Goal: Use online tool/utility: Utilize a website feature to perform a specific function

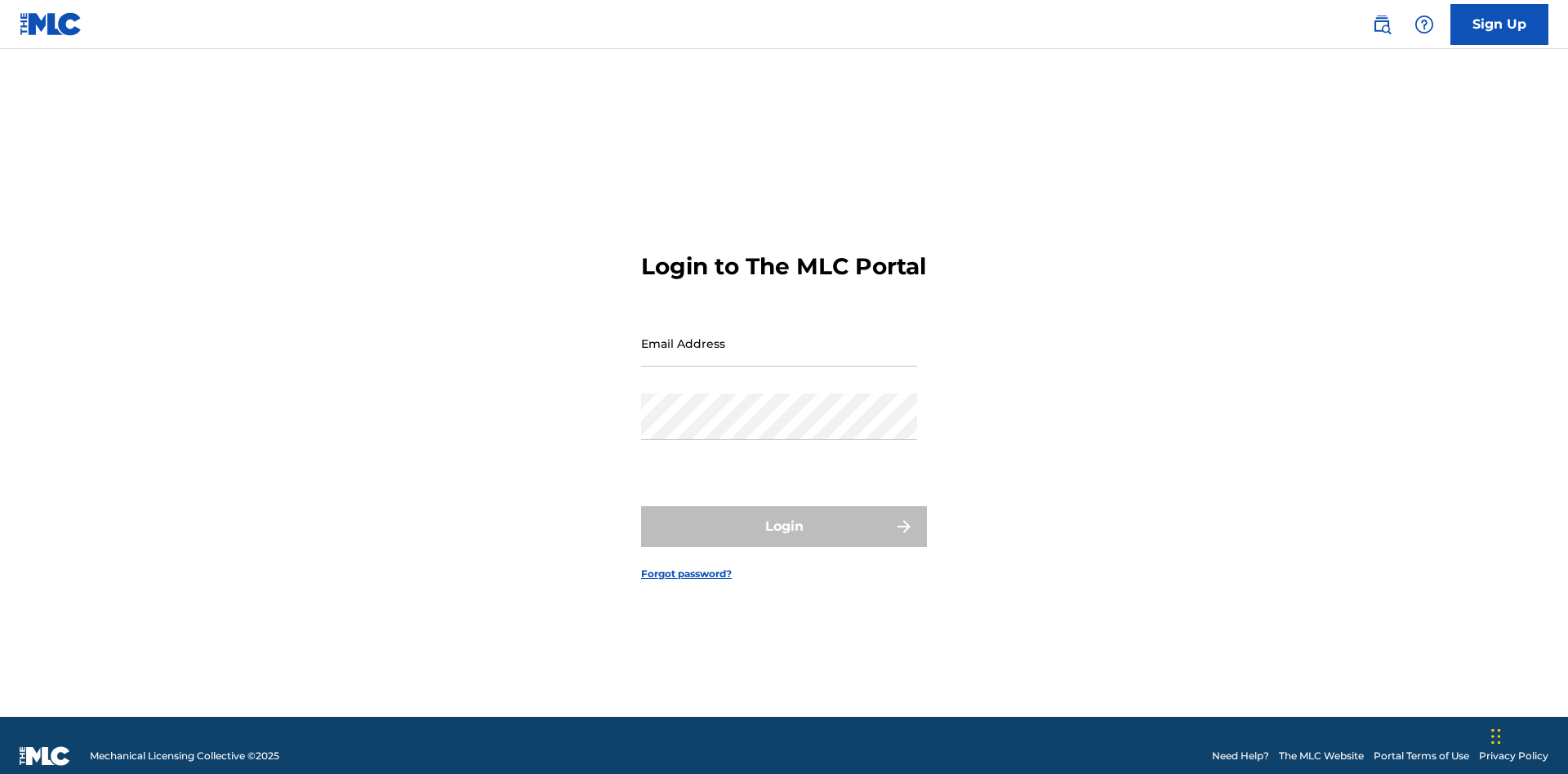
scroll to position [21, 0]
click at [779, 335] on input "Email Address" at bounding box center [779, 342] width 276 height 46
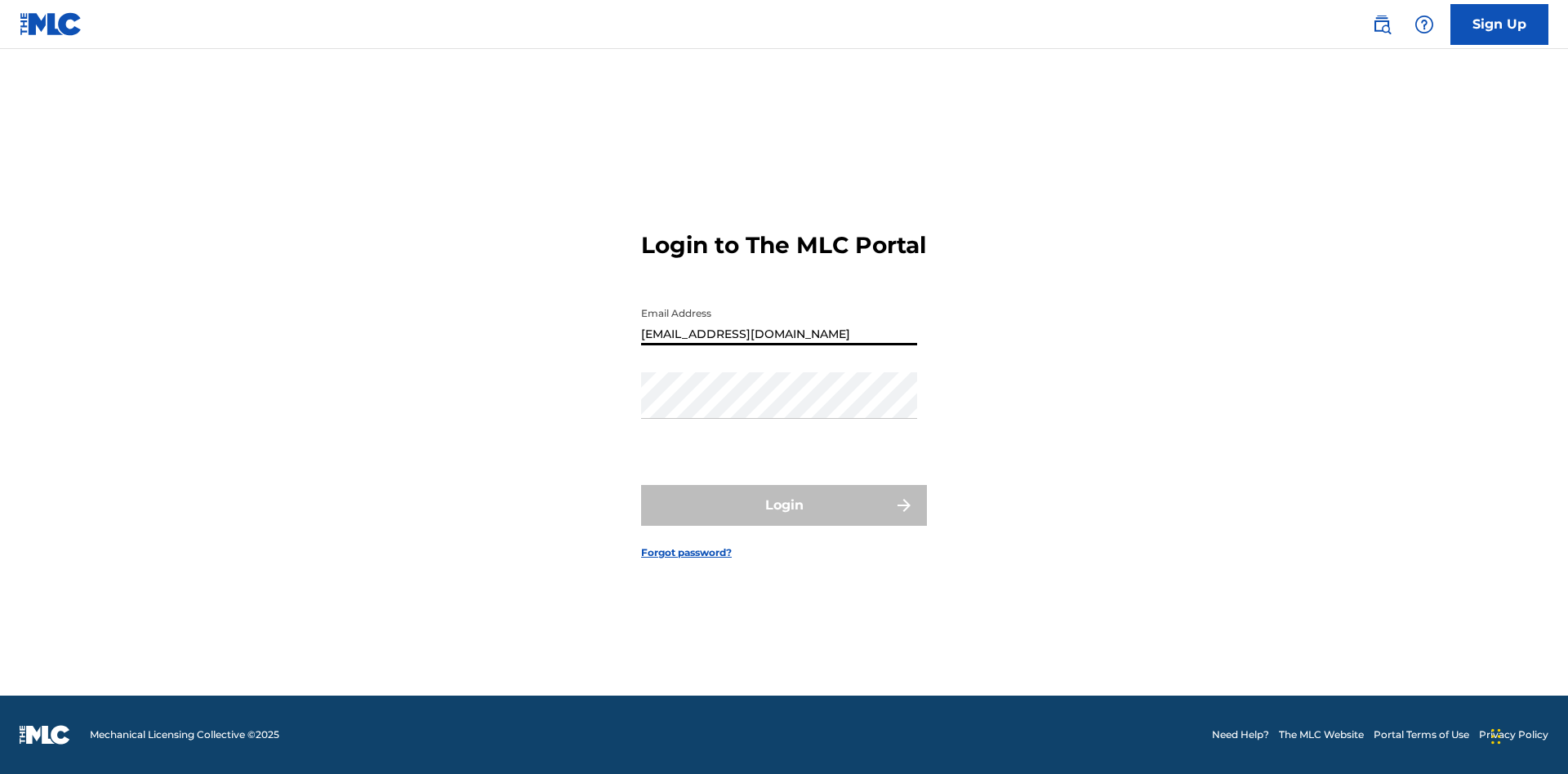
type input "[EMAIL_ADDRESS][DOMAIN_NAME]"
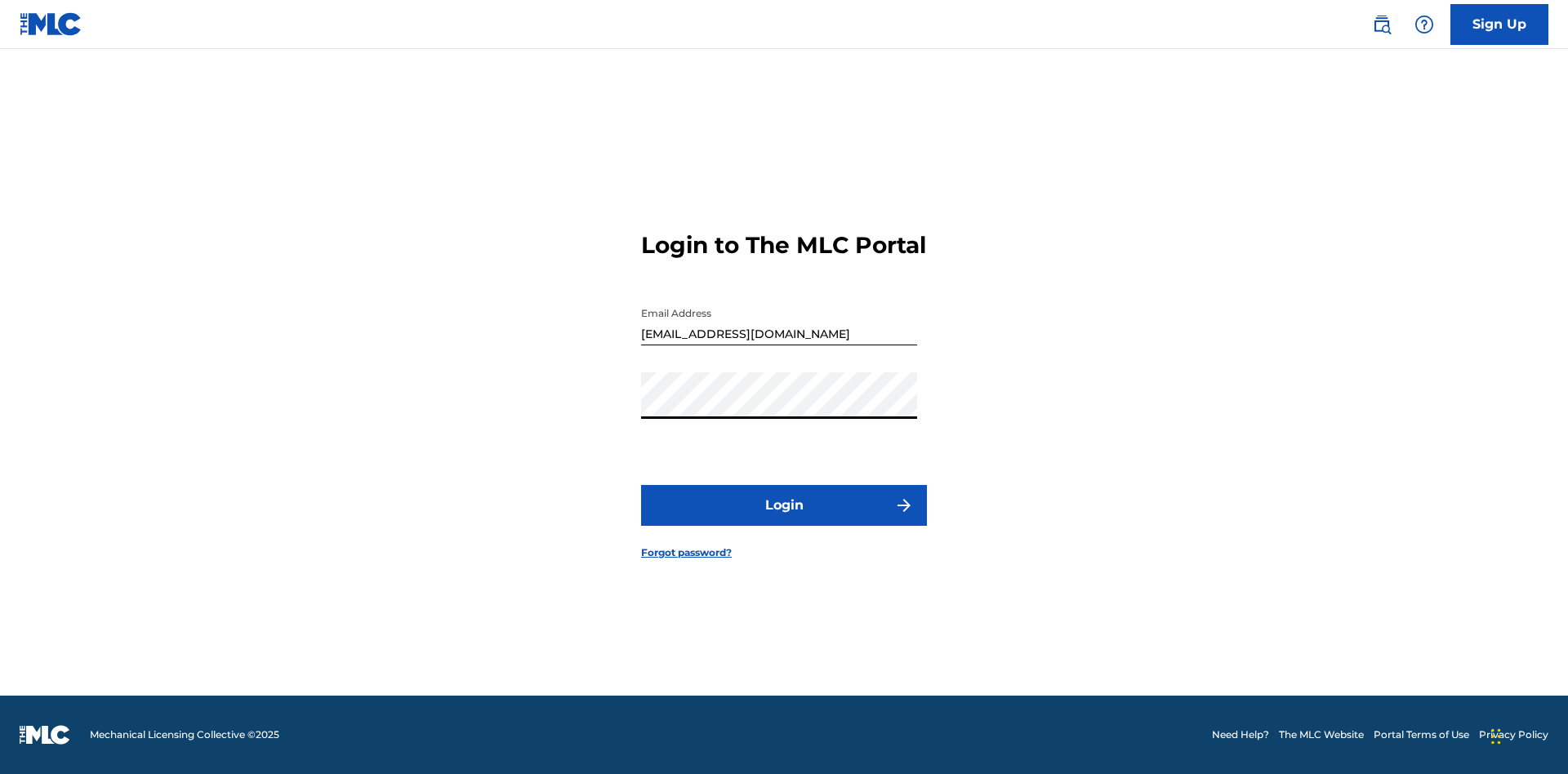
click at [784, 519] on button "Login" at bounding box center [784, 505] width 285 height 41
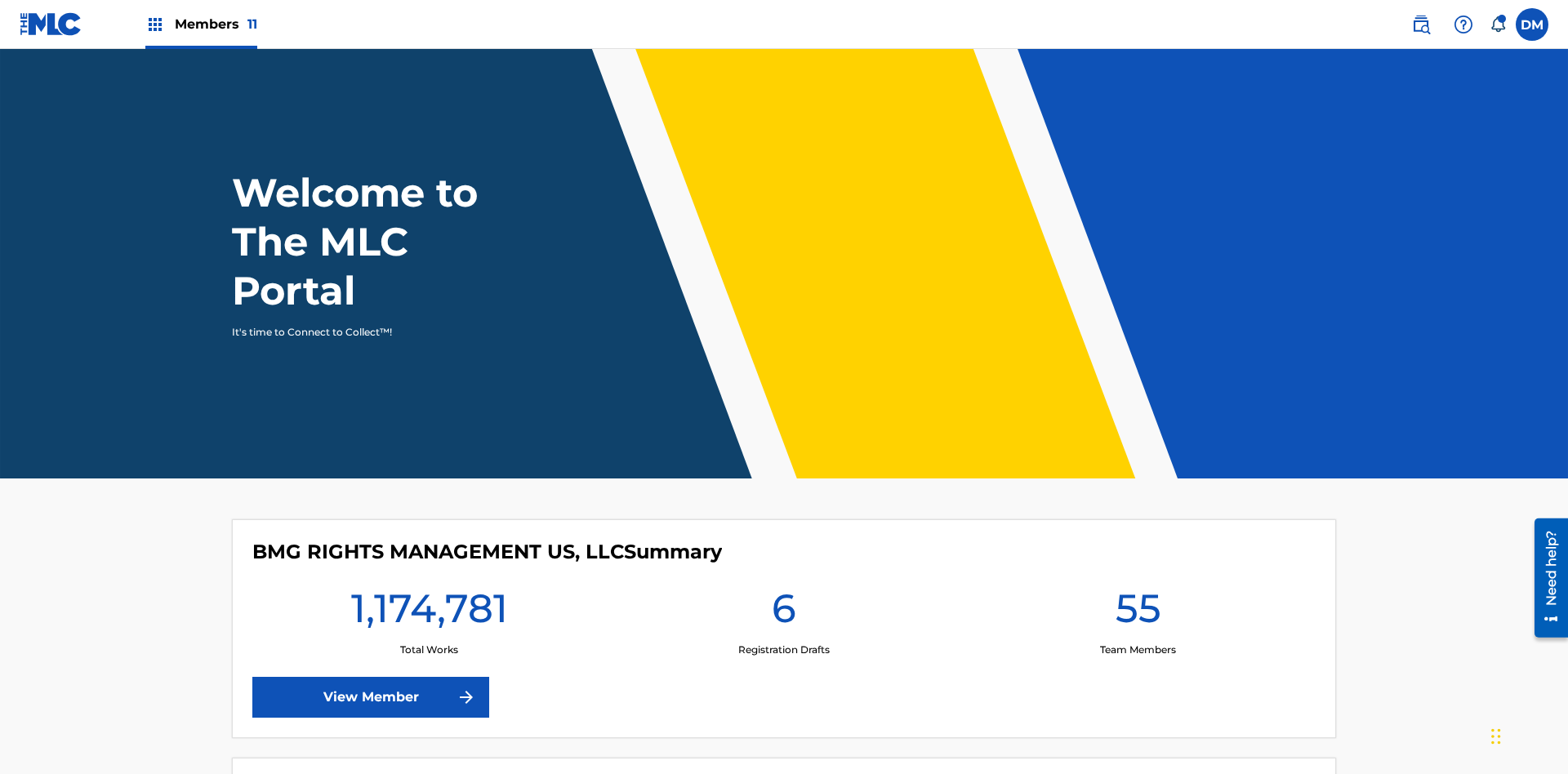
scroll to position [70, 0]
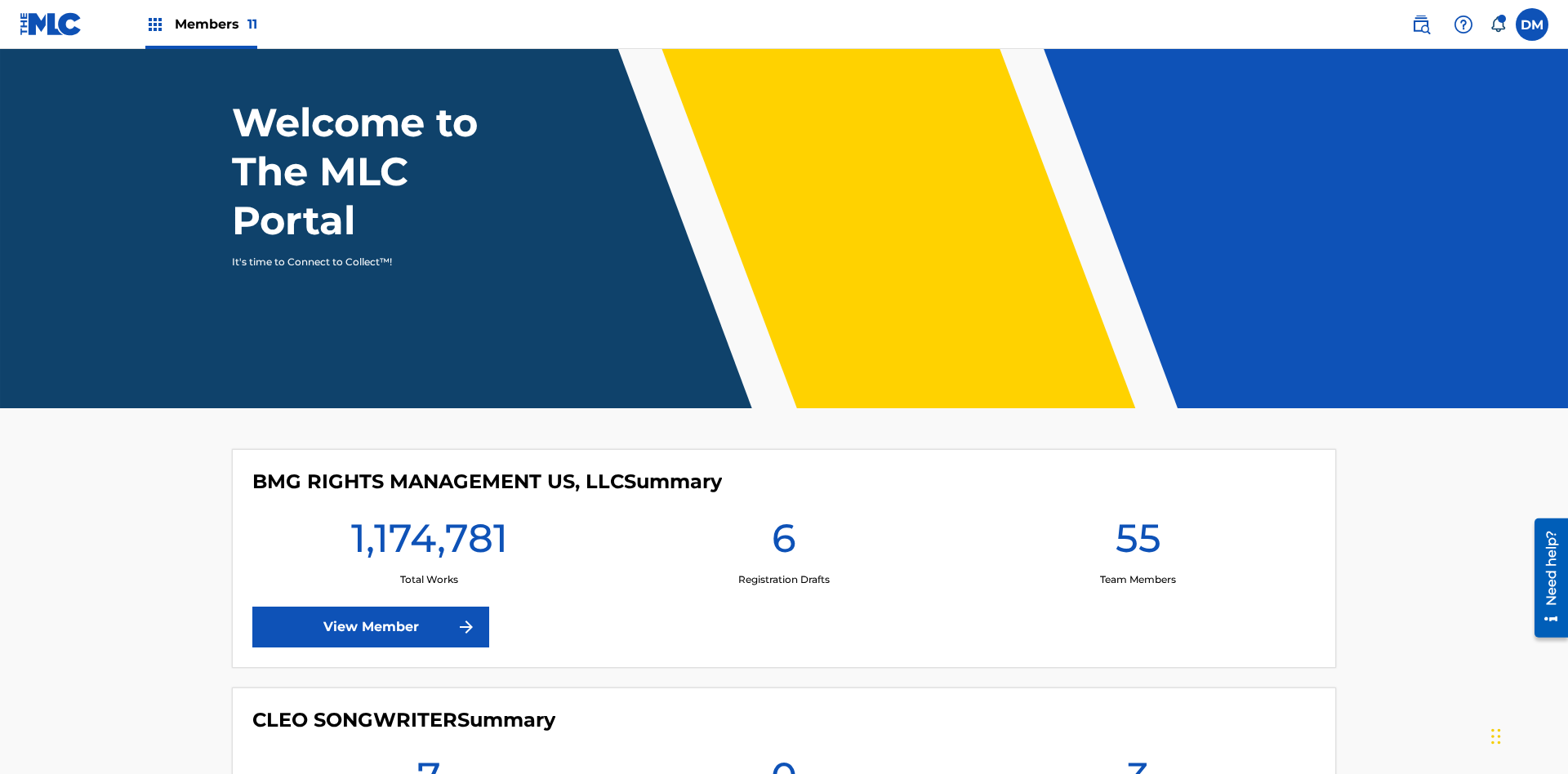
click at [201, 24] on span "Members 11" at bounding box center [215, 24] width 83 height 19
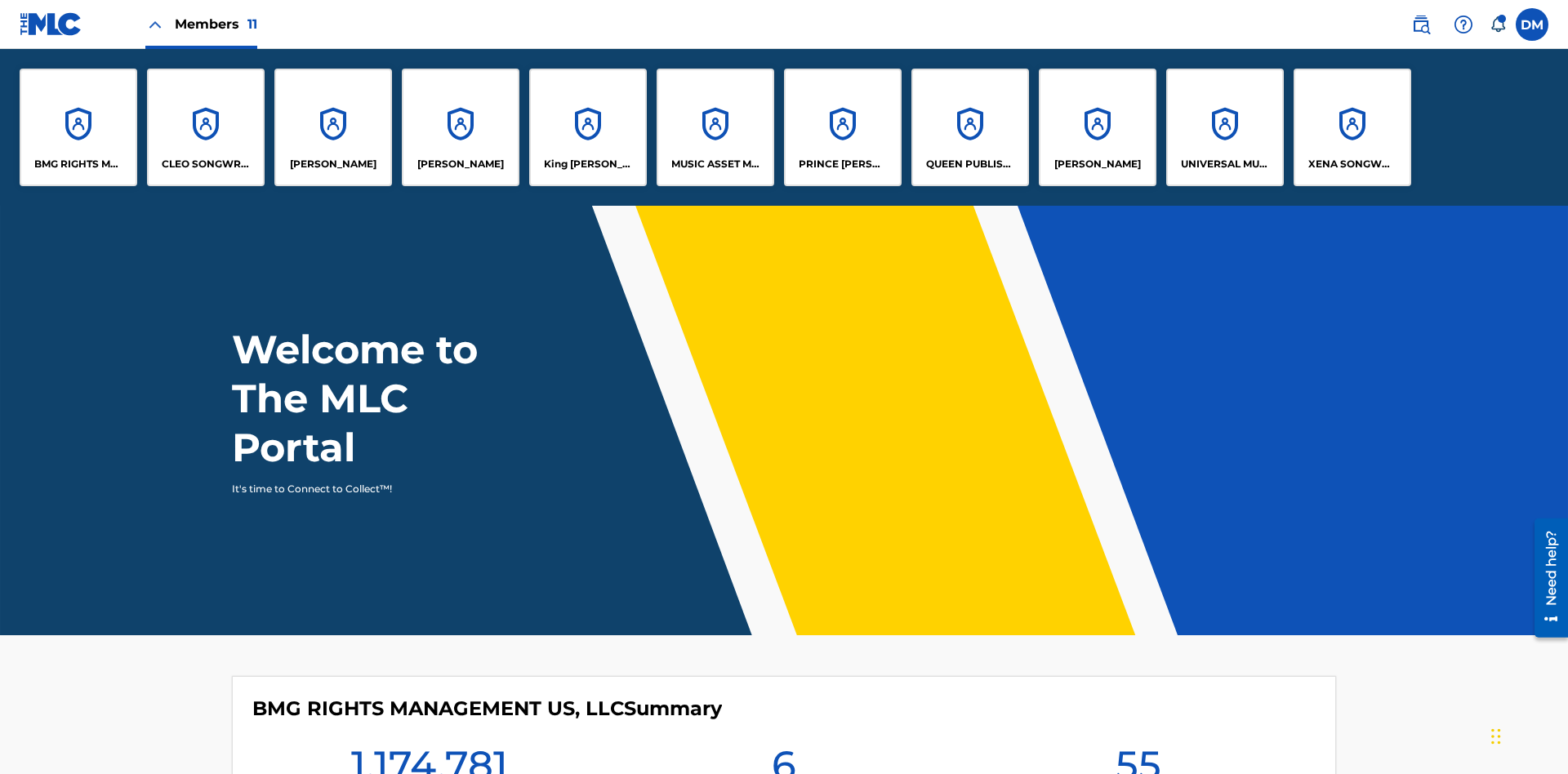
scroll to position [59, 0]
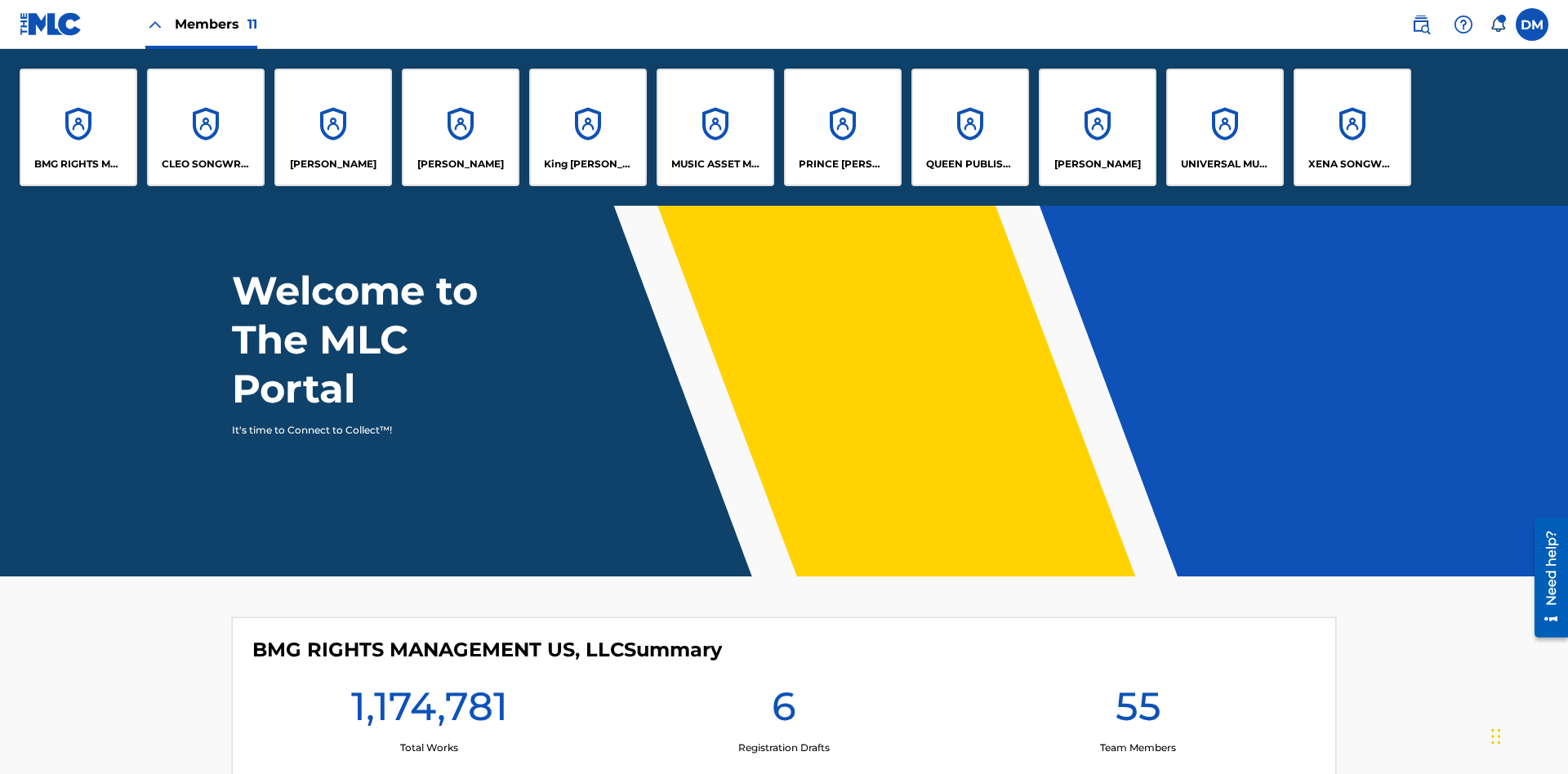
click at [969, 164] on p "QUEEN PUBLISHA" at bounding box center [971, 164] width 89 height 15
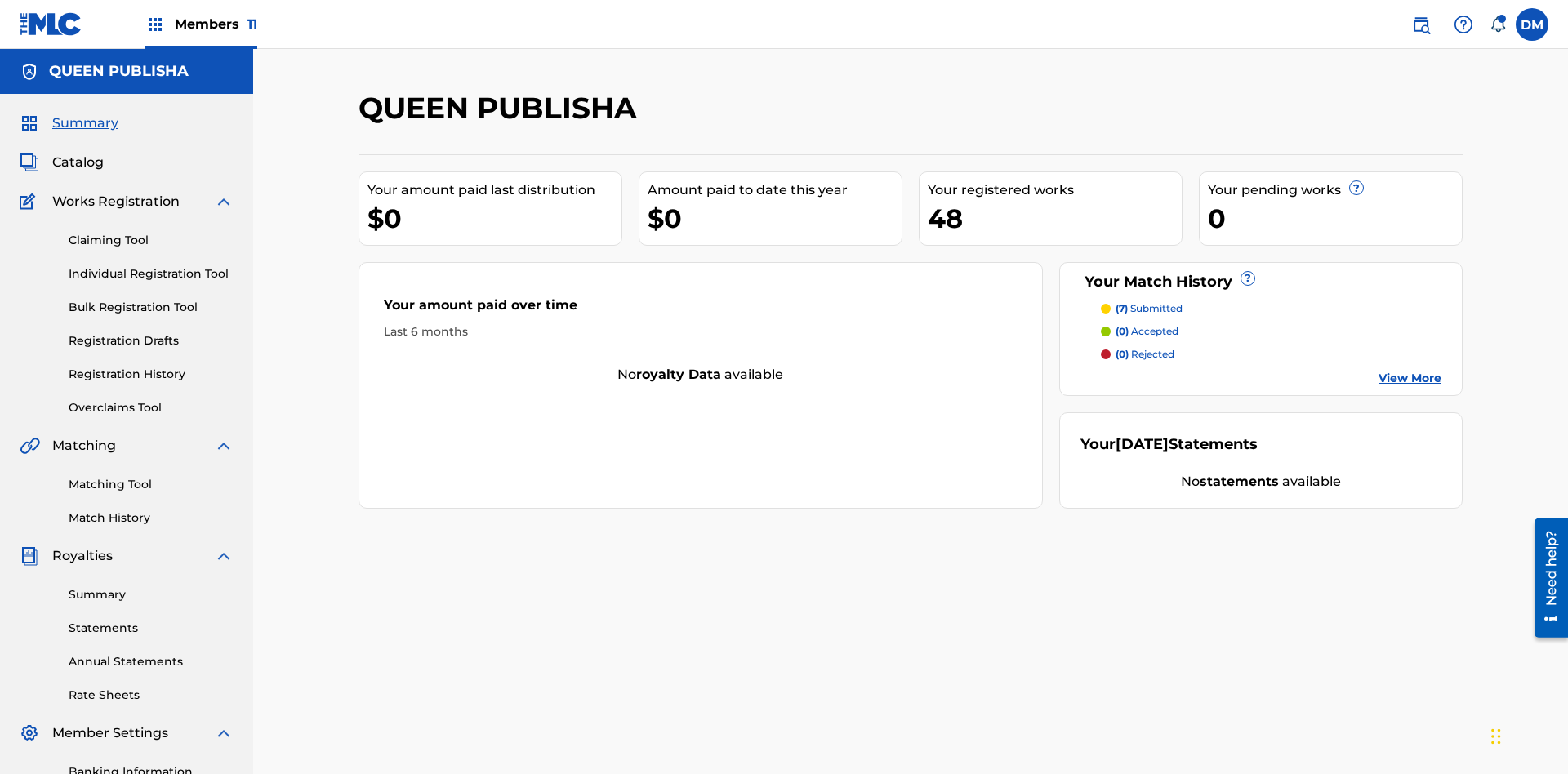
click at [151, 476] on link "Matching Tool" at bounding box center [150, 484] width 165 height 17
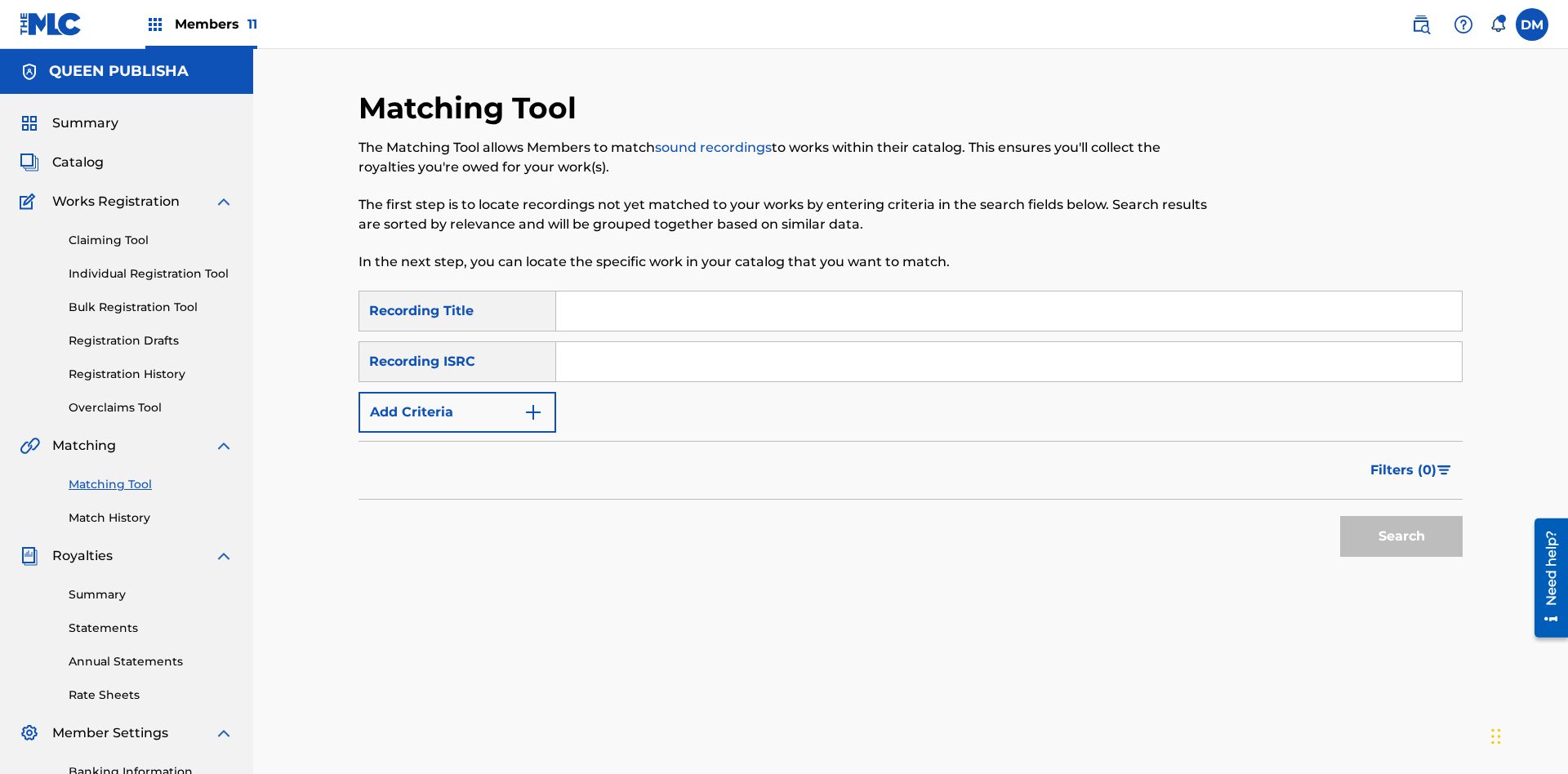
click at [457, 392] on button "Add Criteria" at bounding box center [456, 412] width 197 height 41
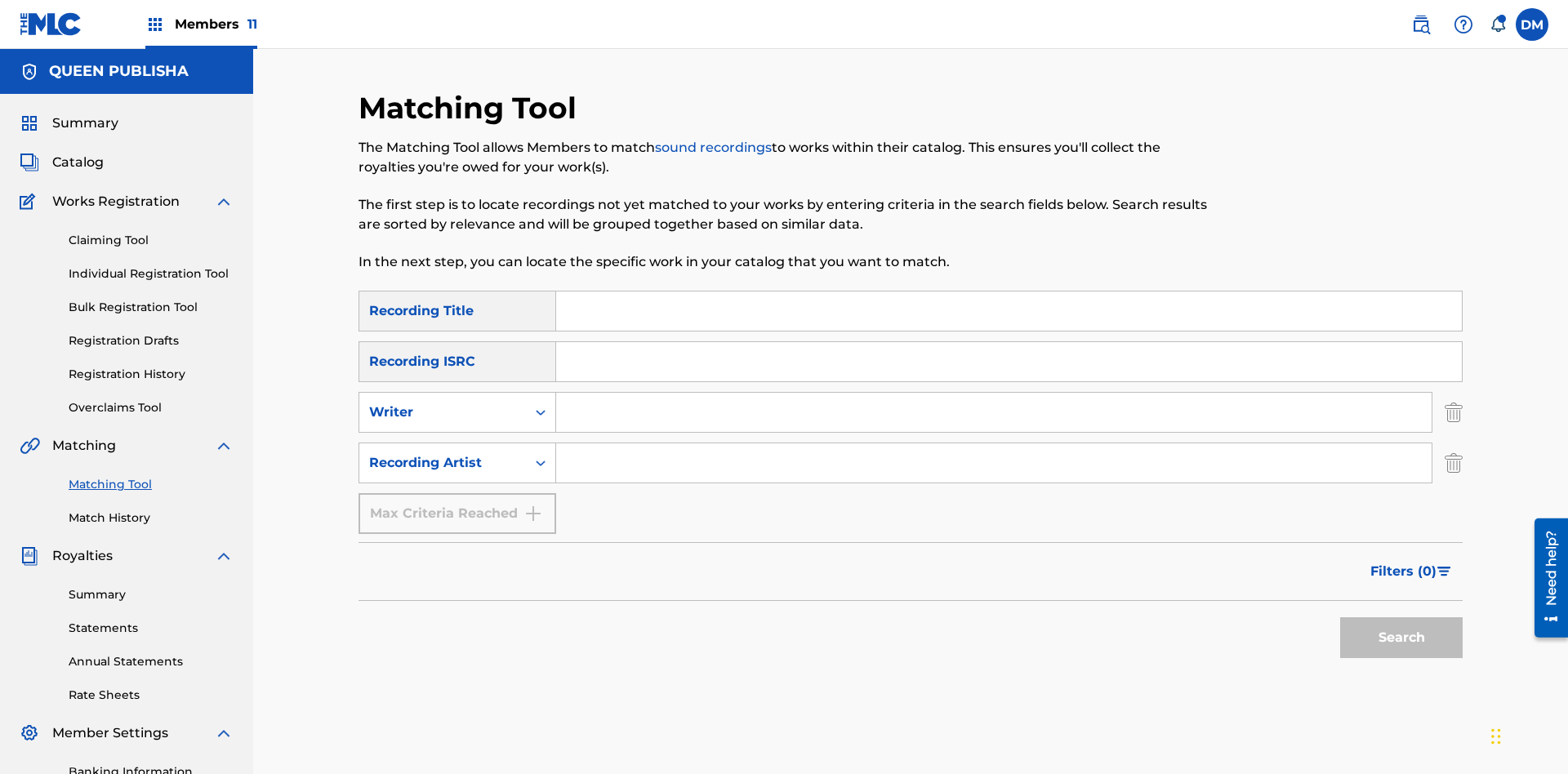
click at [1009, 292] on input "Search Form" at bounding box center [1009, 311] width 905 height 39
type input "The"
click at [1402, 617] on button "Search" at bounding box center [1401, 637] width 123 height 41
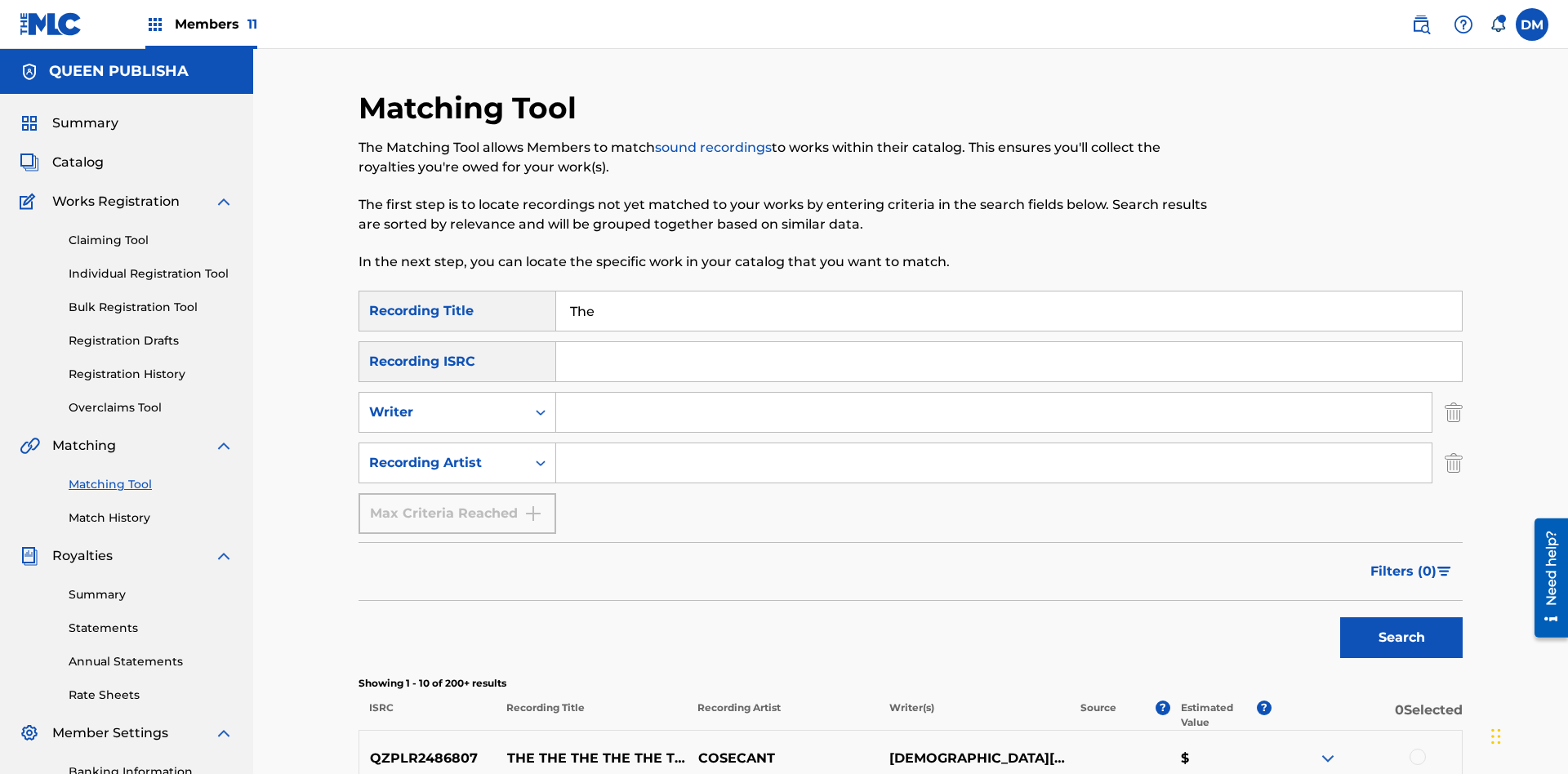
click at [1417, 749] on div at bounding box center [1418, 757] width 16 height 16
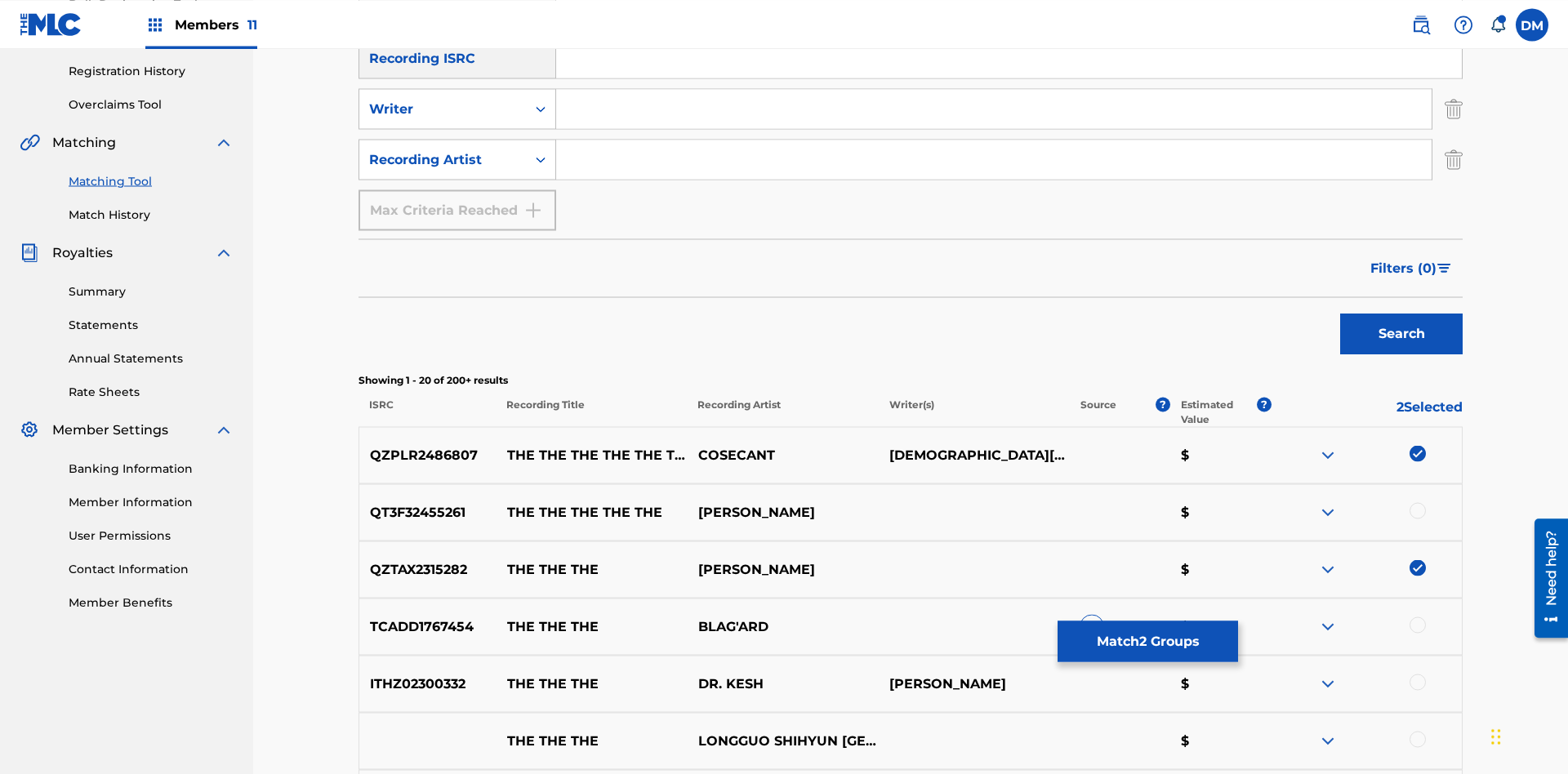
click at [1147, 640] on button "Match 2 Groups" at bounding box center [1148, 640] width 181 height 41
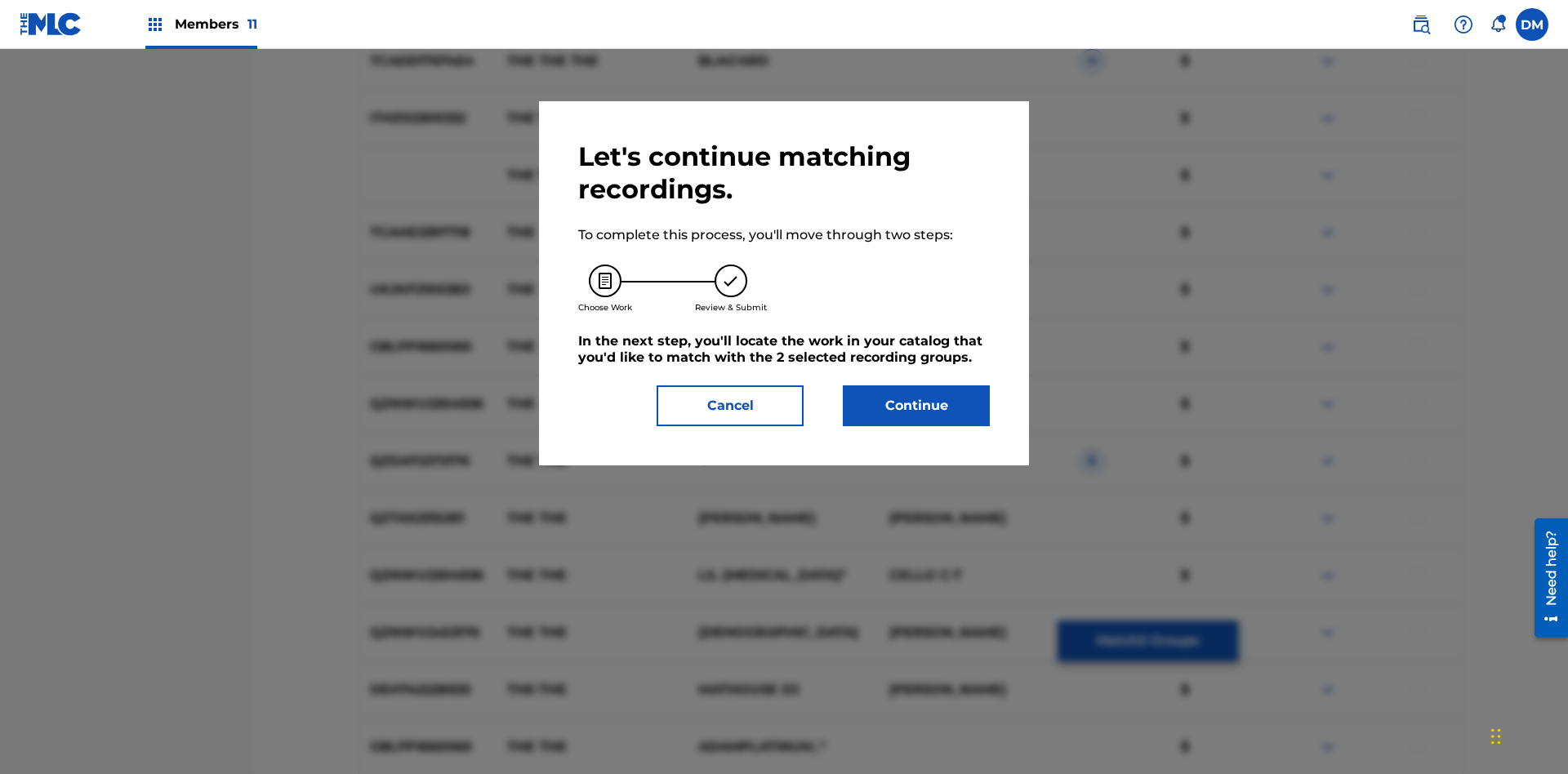
click at [916, 406] on button "Continue" at bounding box center [916, 405] width 147 height 41
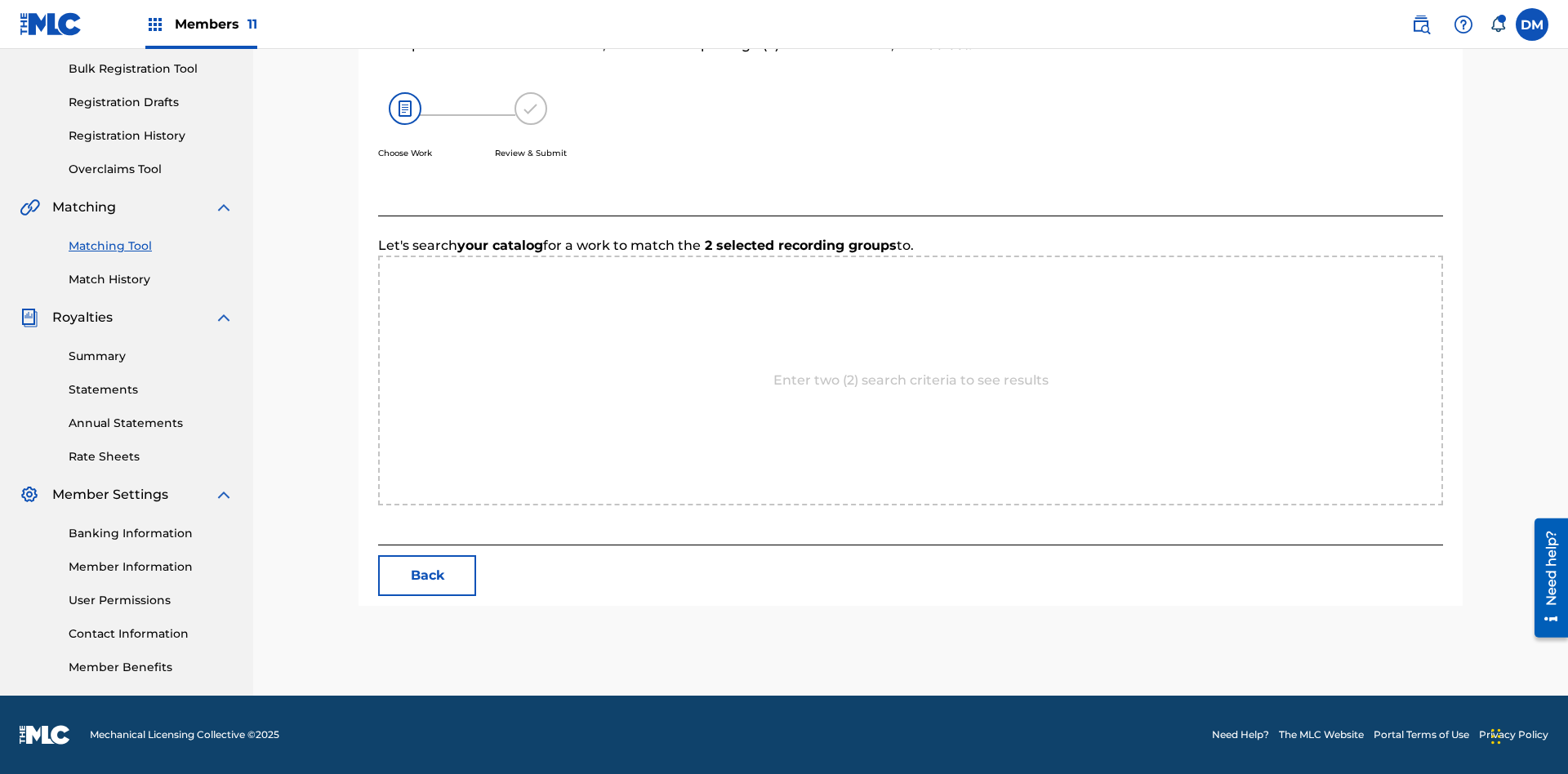
scroll to position [313, 0]
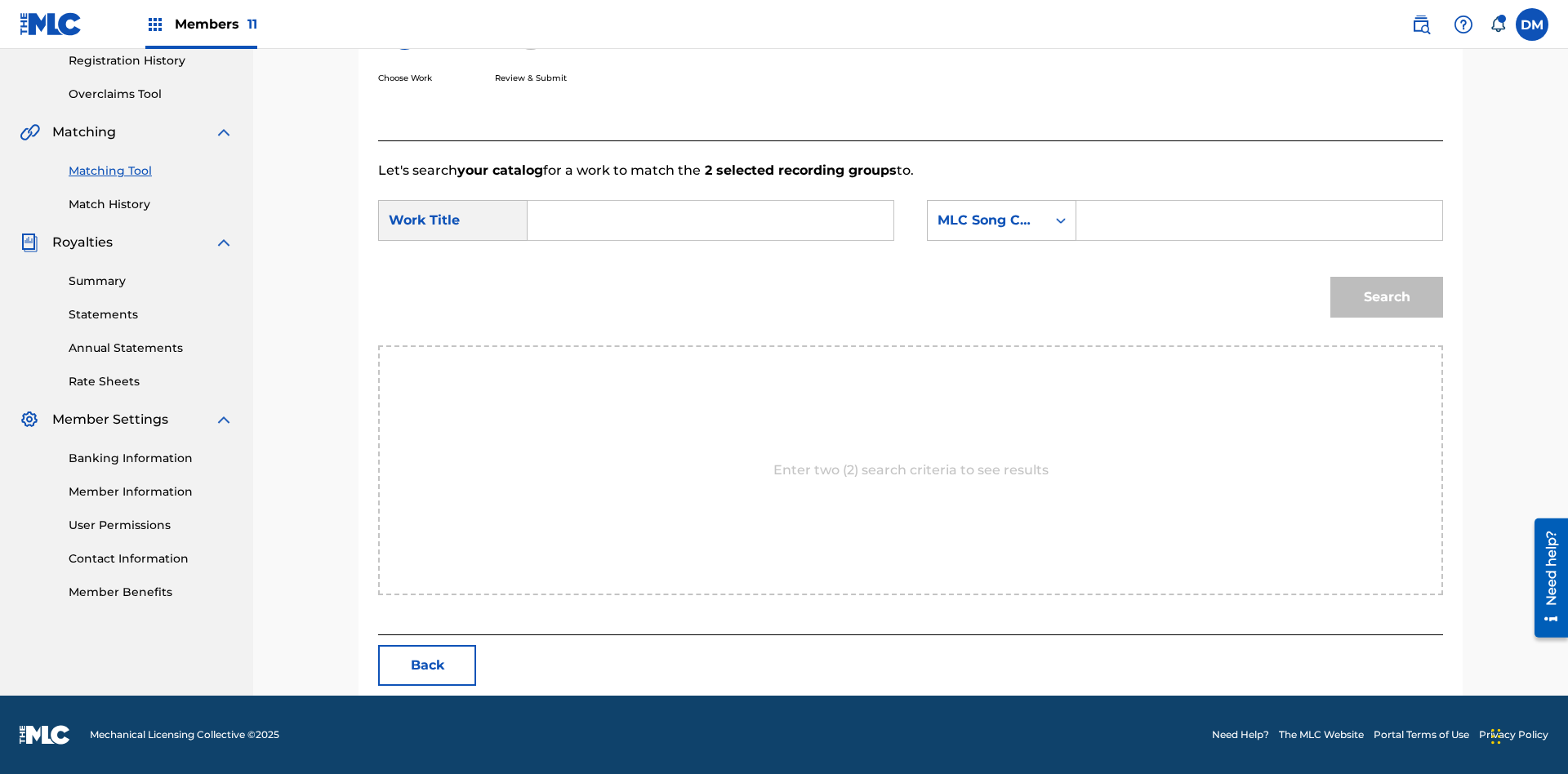
click at [711, 221] on input "Search Form" at bounding box center [711, 220] width 338 height 39
type input "ALL FIELDS FILLED"
click at [1002, 221] on div "MLC Song Code" at bounding box center [986, 221] width 99 height 20
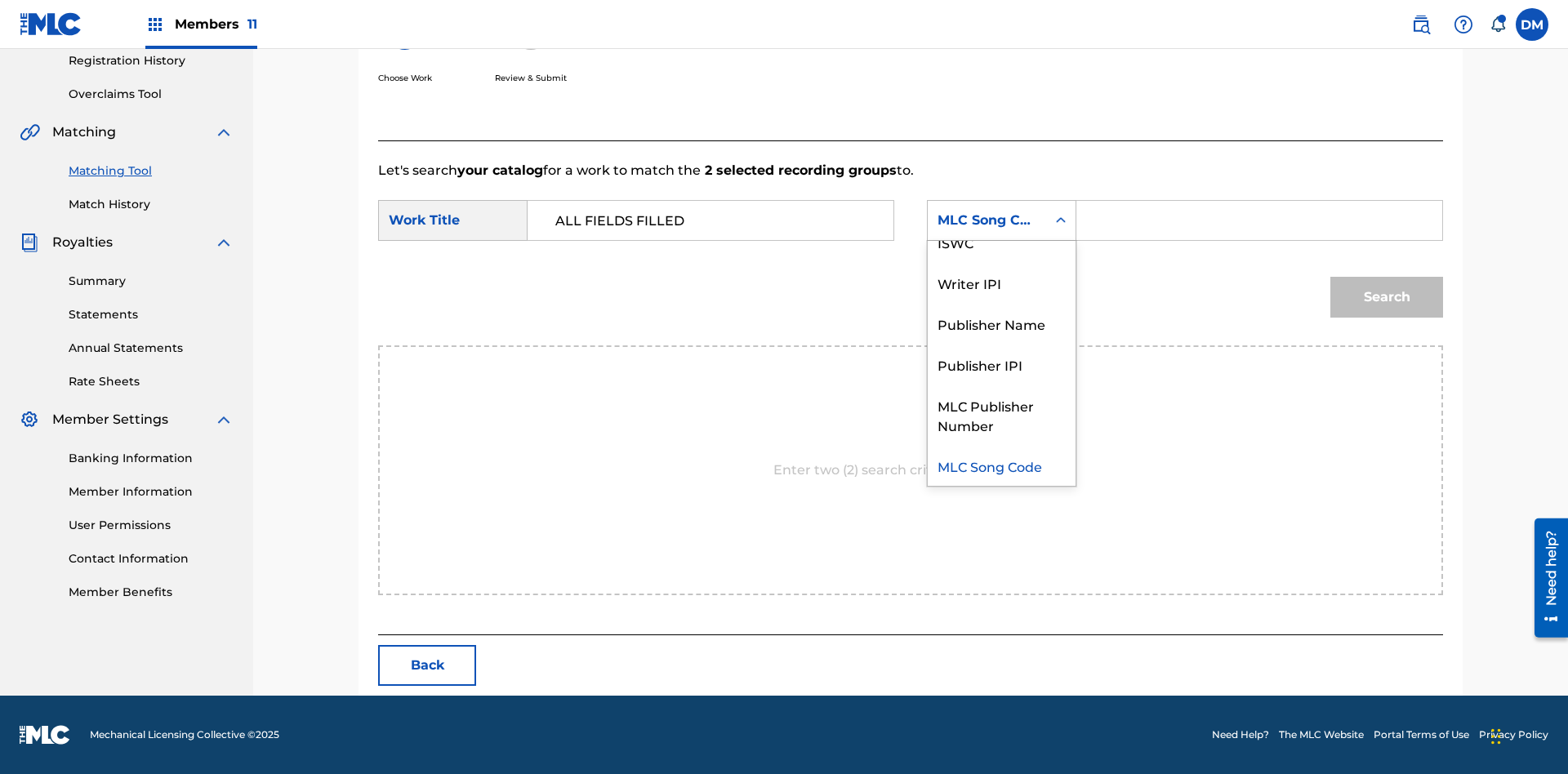
click at [1002, 242] on div "ISWC" at bounding box center [1002, 241] width 148 height 41
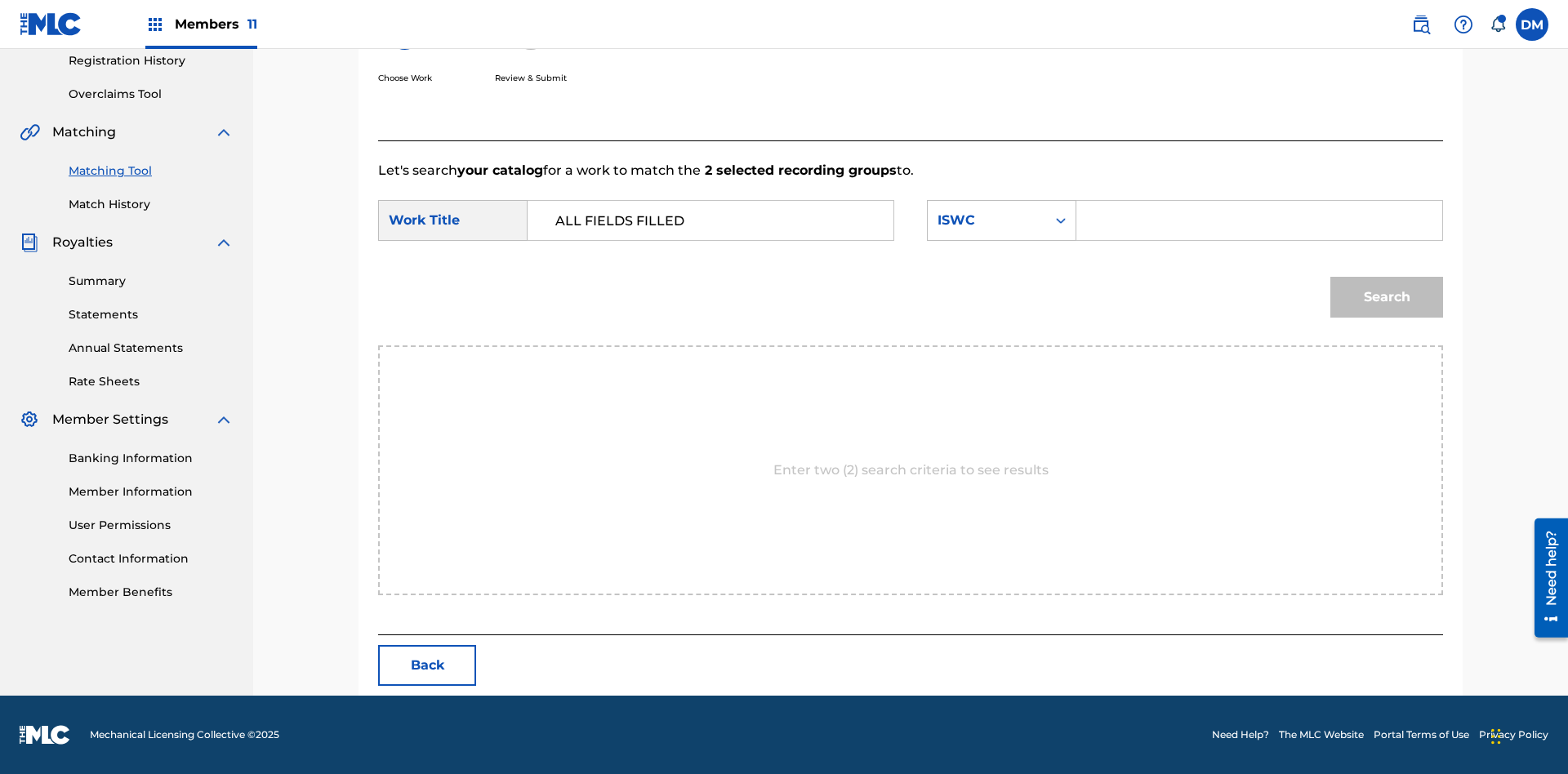
click at [1259, 221] on input "Search Form" at bounding box center [1259, 220] width 338 height 39
type input "T2736922134"
click at [1387, 297] on button "Search" at bounding box center [1387, 297] width 113 height 41
